Goal: Task Accomplishment & Management: Complete application form

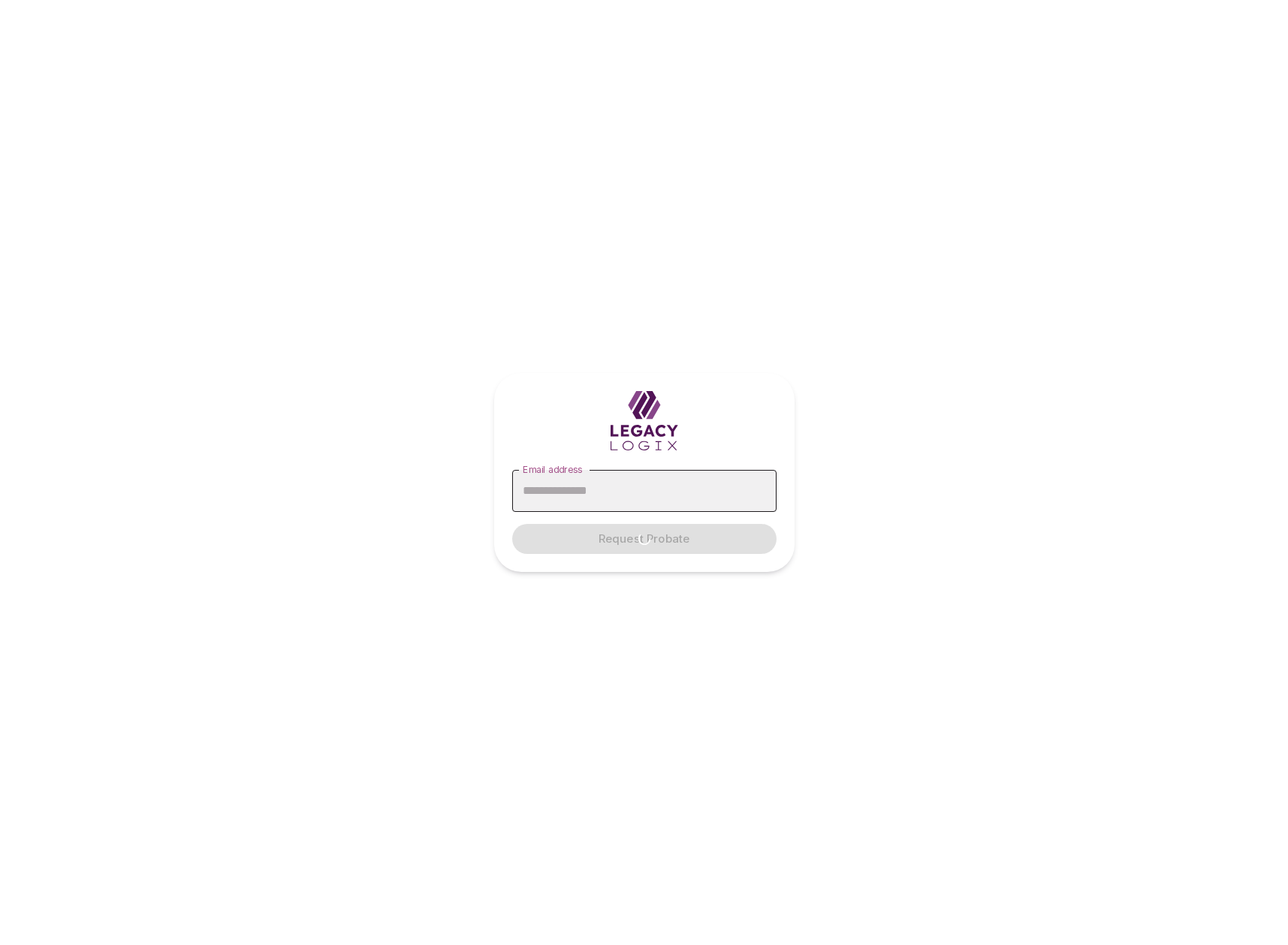
click at [615, 494] on input "Email address" at bounding box center [644, 491] width 264 height 42
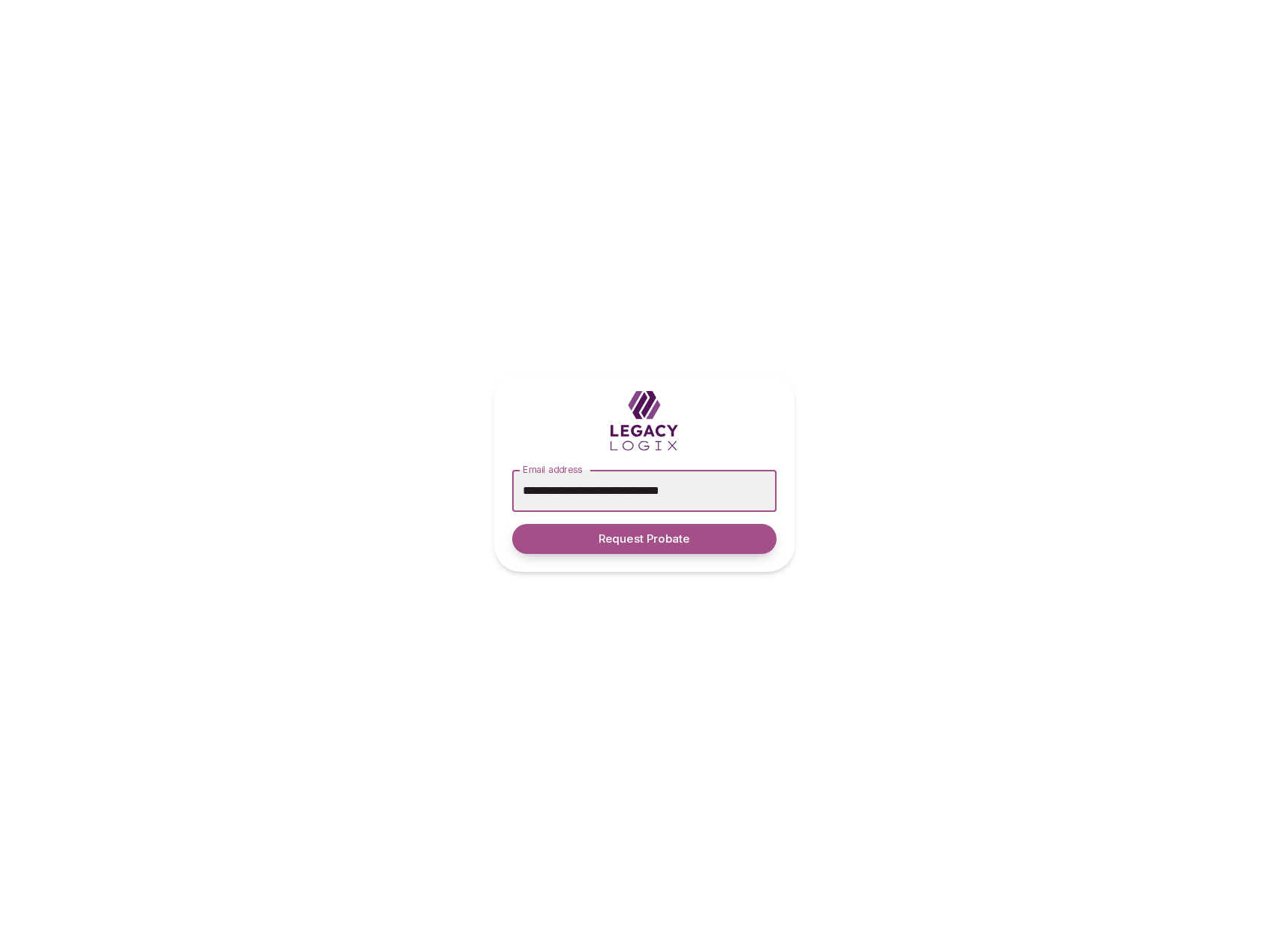
type input "**********"
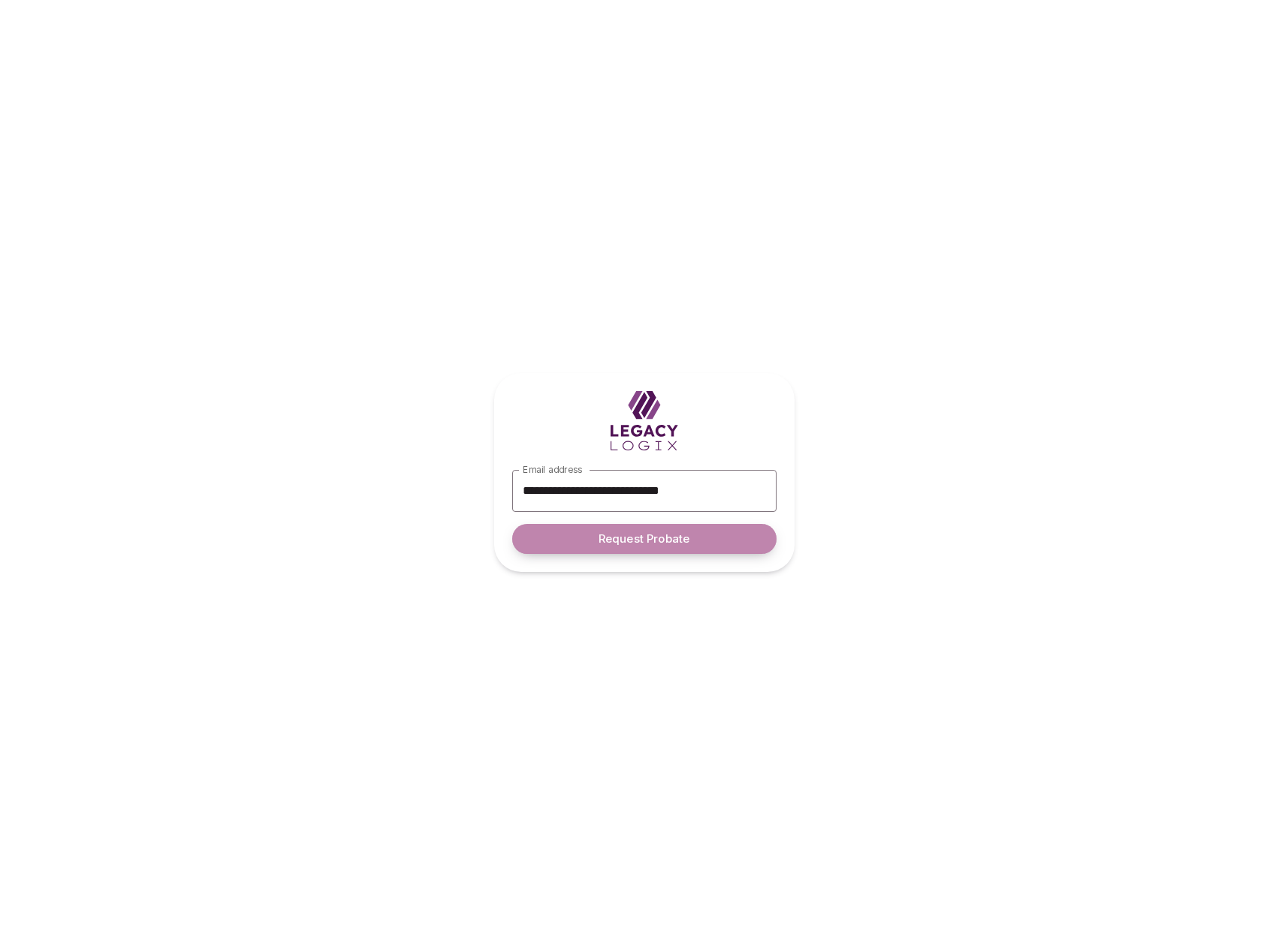
click at [643, 541] on span "Request Probate" at bounding box center [644, 540] width 91 height 14
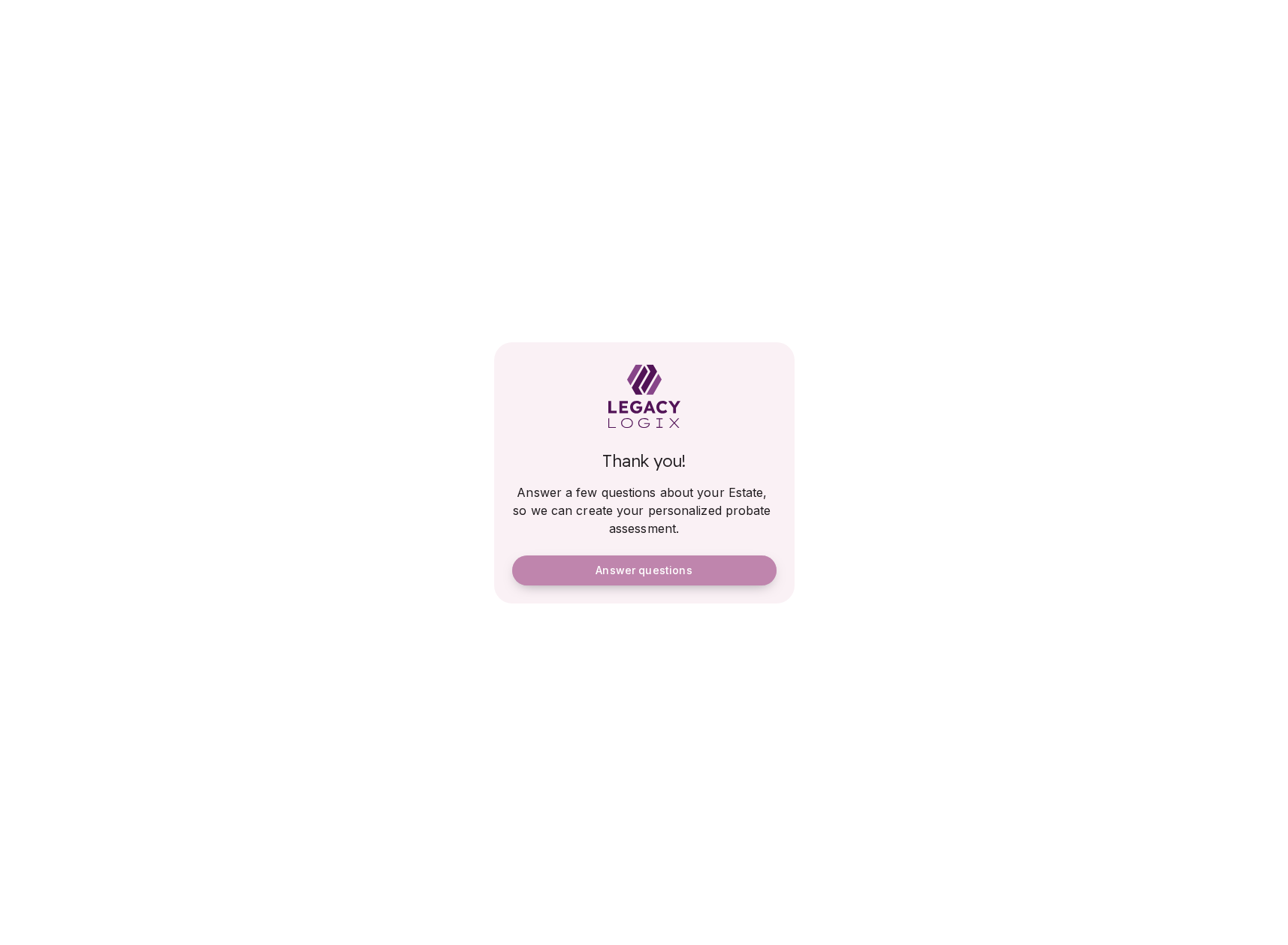
click at [644, 566] on span "Answer questions" at bounding box center [644, 571] width 96 height 14
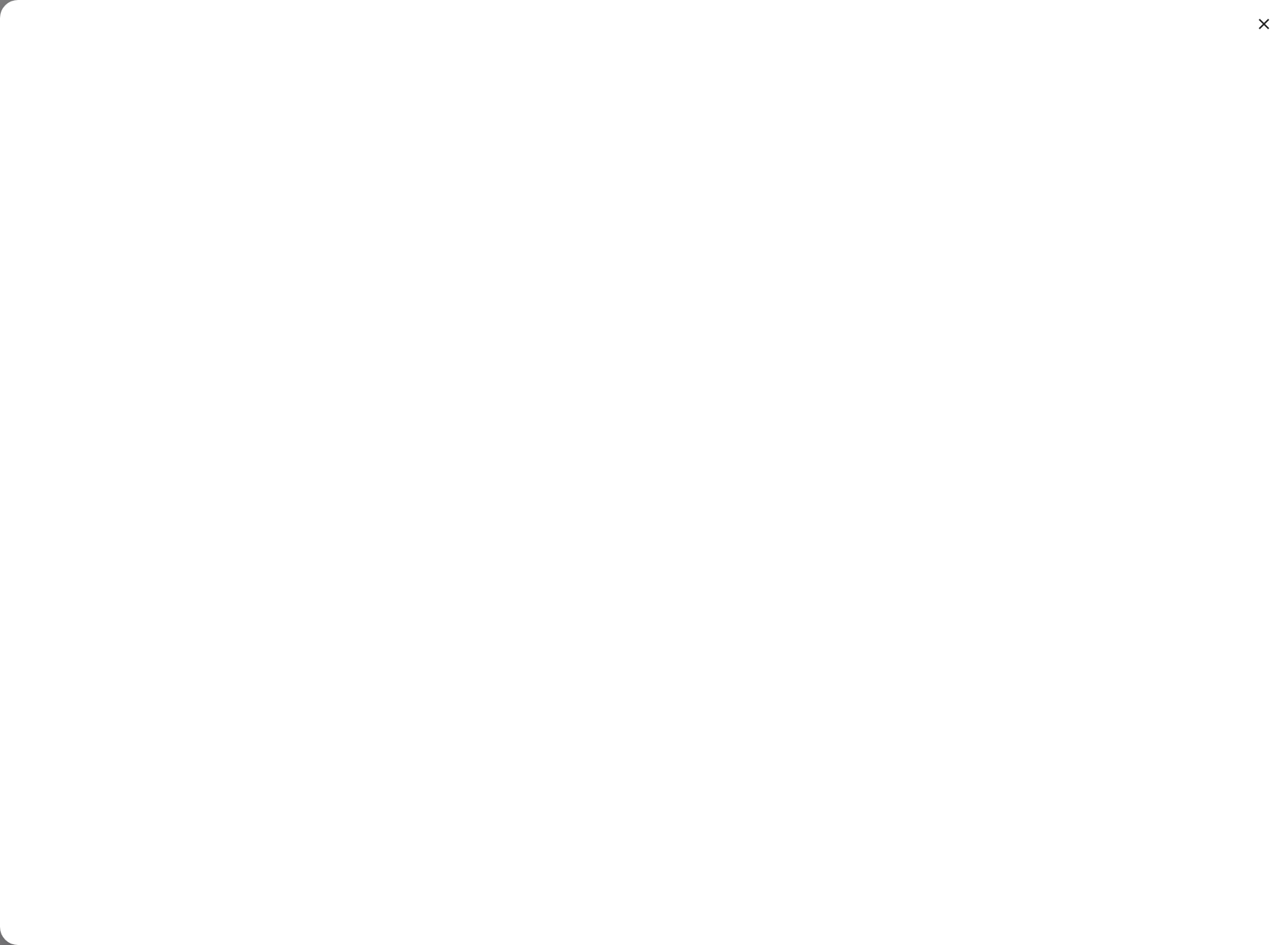
scroll to position [4, 0]
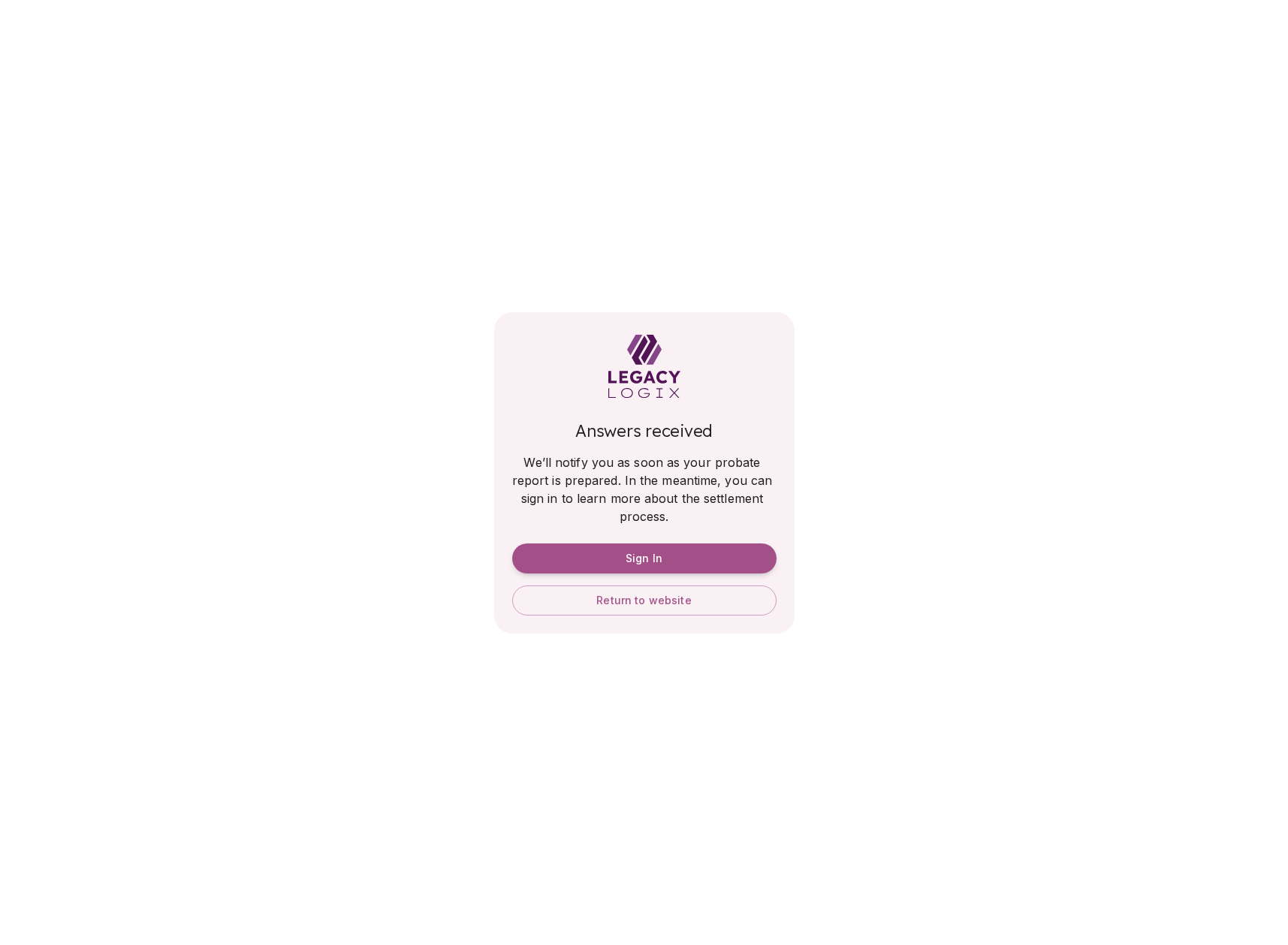
click at [616, 433] on span "Answers received" at bounding box center [644, 431] width 138 height 21
copy span "Answers received"
click at [597, 468] on span "We’ll notify you as soon as your probate report is prepared. In the meantime, y…" at bounding box center [644, 489] width 264 height 69
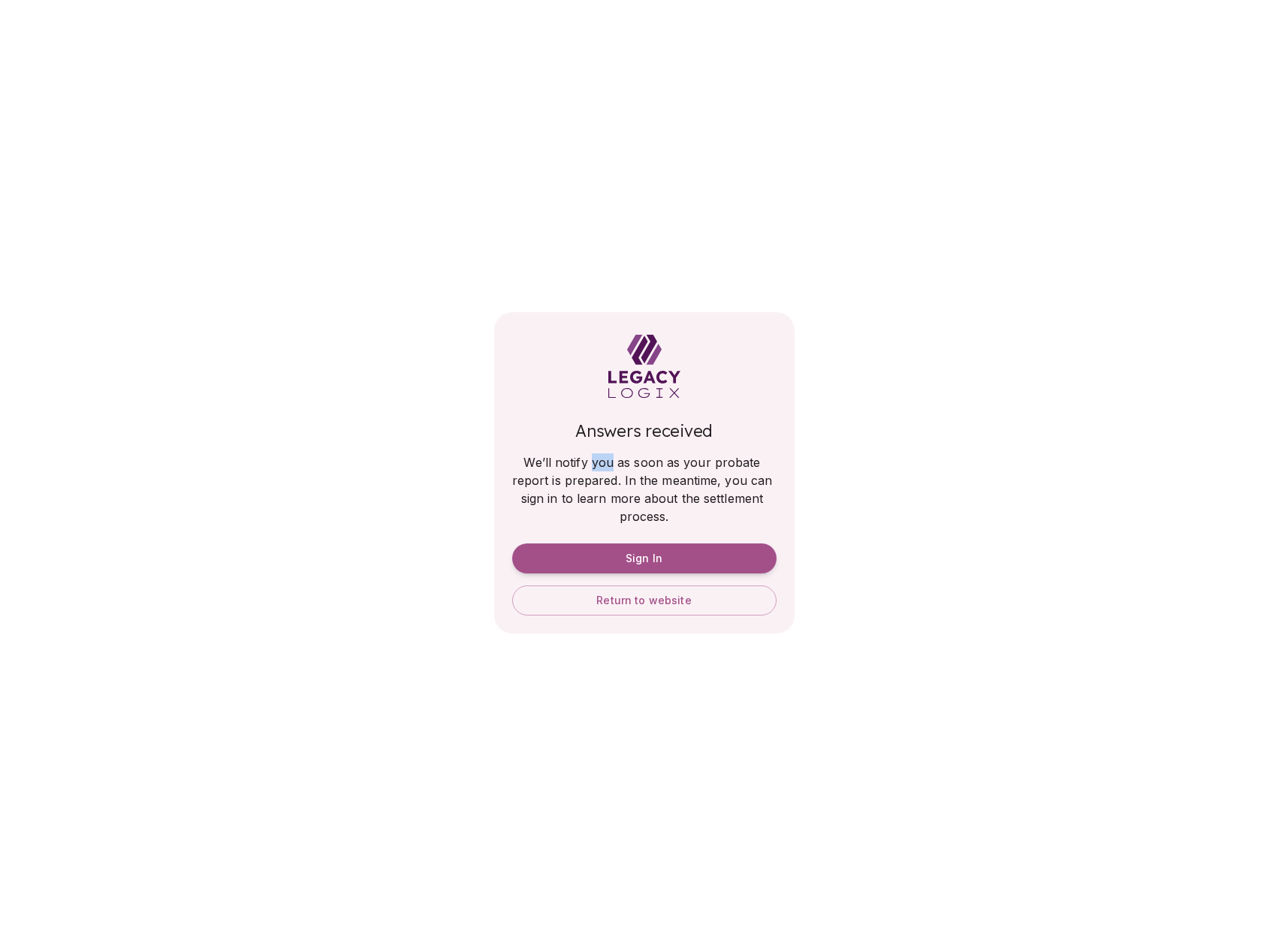
click at [597, 468] on span "We’ll notify you as soon as your probate report is prepared. In the meantime, y…" at bounding box center [644, 489] width 264 height 69
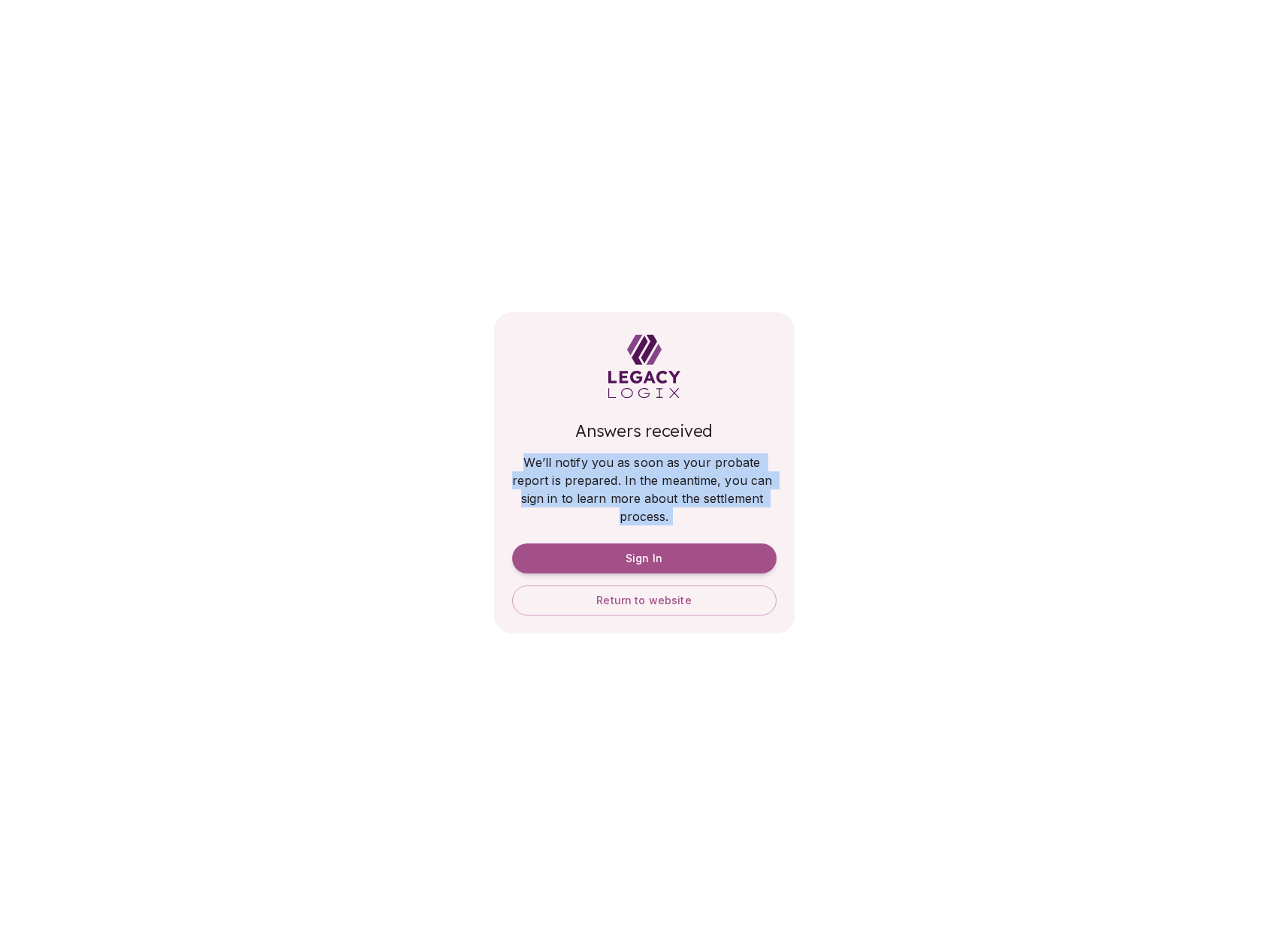
click at [597, 468] on span "We’ll notify you as soon as your probate report is prepared. In the meantime, y…" at bounding box center [644, 489] width 264 height 69
copy div "We’ll notify you as soon as your probate report is prepared. In the meantime, y…"
